Goal: Task Accomplishment & Management: Complete application form

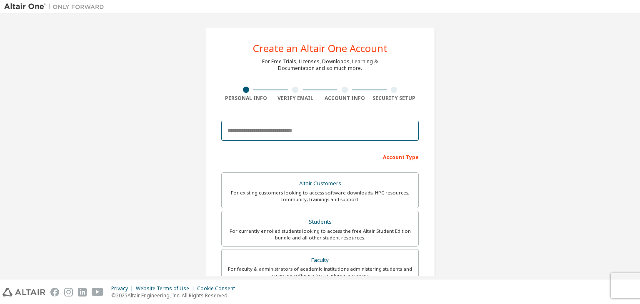
click at [242, 135] on input "email" at bounding box center [320, 131] width 198 height 20
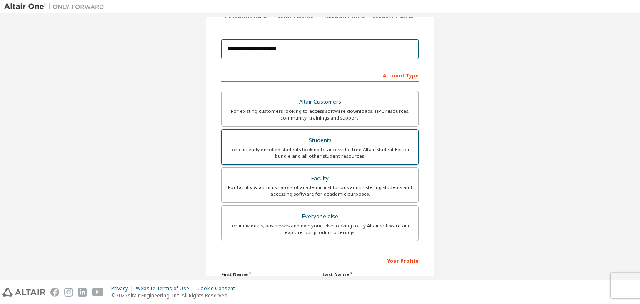
scroll to position [83, 0]
type input "**********"
click at [271, 148] on div "For currently enrolled students looking to access the free Altair Student Editi…" at bounding box center [320, 151] width 187 height 13
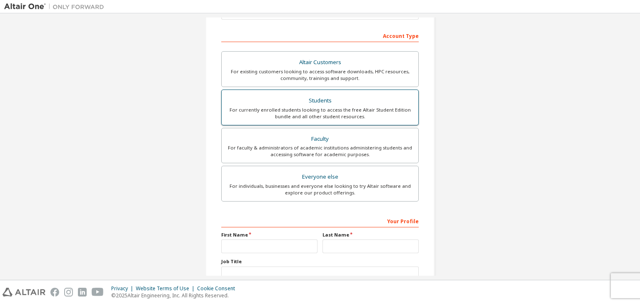
scroll to position [123, 0]
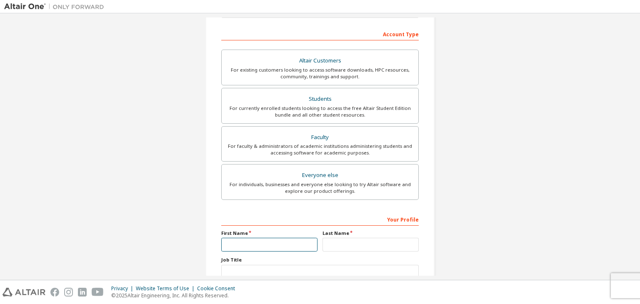
click at [247, 242] on input "text" at bounding box center [269, 245] width 96 height 14
type input "********"
click at [348, 245] on input "text" at bounding box center [371, 245] width 96 height 14
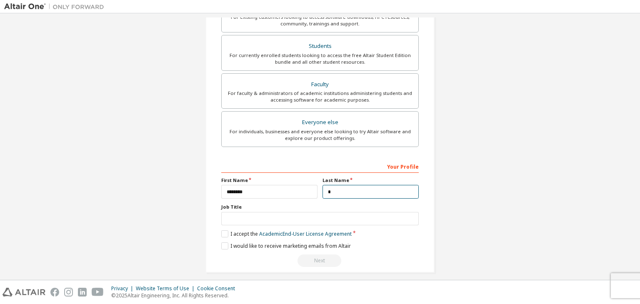
scroll to position [176, 0]
type input "*"
click at [235, 217] on input "text" at bounding box center [320, 219] width 198 height 14
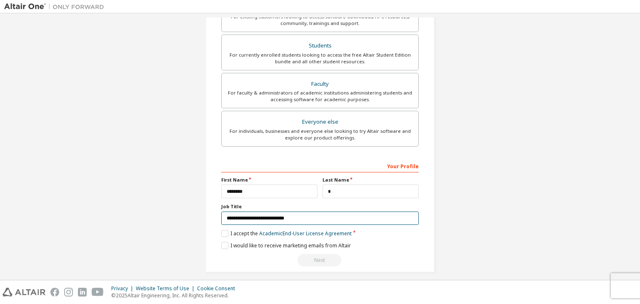
scroll to position [181, 0]
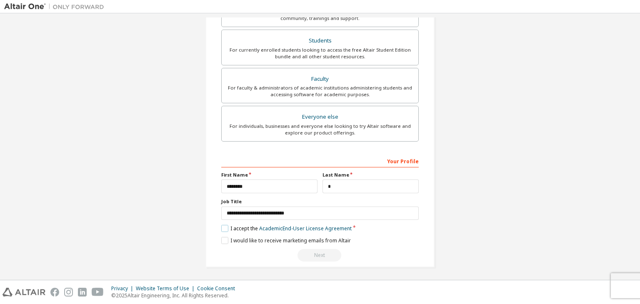
click at [225, 225] on label "I accept the Academic End-User License Agreement" at bounding box center [286, 228] width 130 height 7
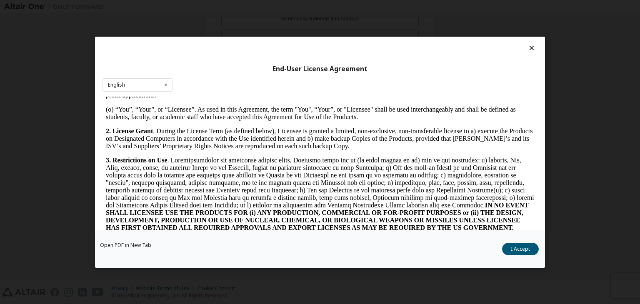
scroll to position [486, 0]
click at [531, 45] on icon at bounding box center [532, 48] width 9 height 8
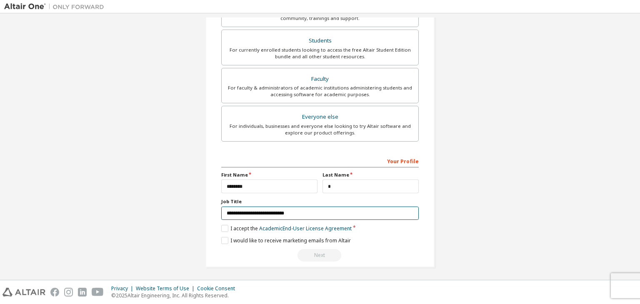
click at [298, 213] on input "**********" at bounding box center [320, 214] width 198 height 14
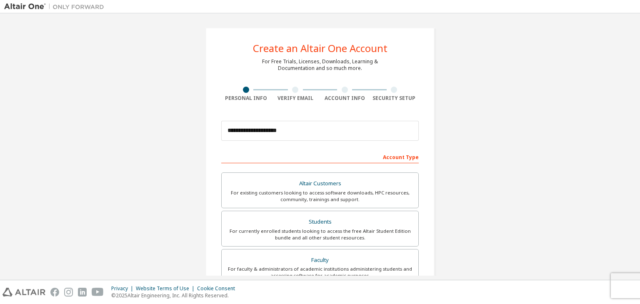
scroll to position [181, 0]
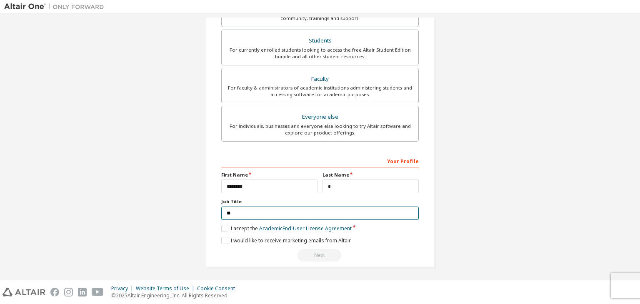
type input "*"
